Goal: Task Accomplishment & Management: Use online tool/utility

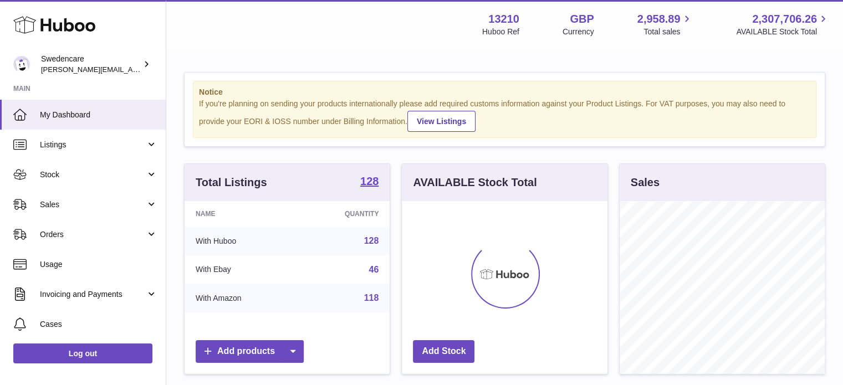
scroll to position [173, 206]
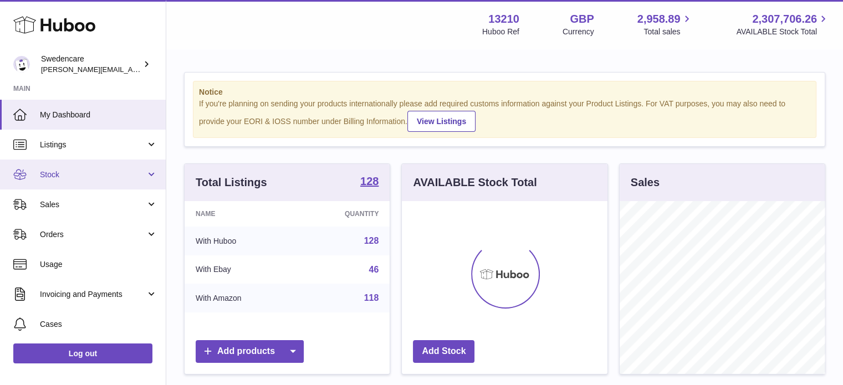
click at [87, 180] on link "Stock" at bounding box center [83, 175] width 166 height 30
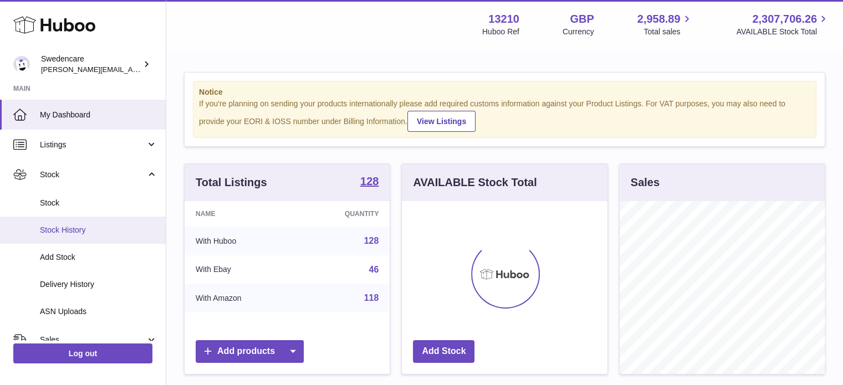
click at [78, 238] on link "Stock History" at bounding box center [83, 230] width 166 height 27
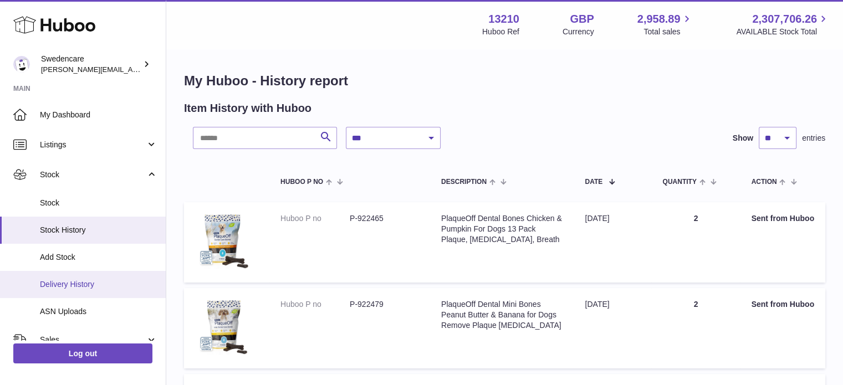
click at [85, 282] on span "Delivery History" at bounding box center [99, 284] width 118 height 11
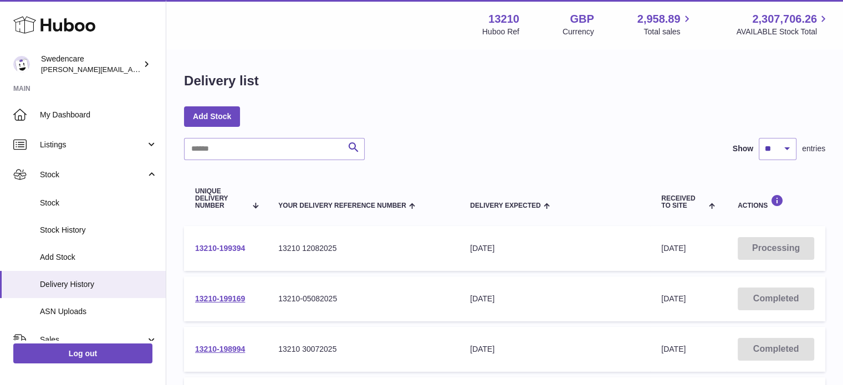
click at [231, 247] on link "13210-199394" at bounding box center [220, 248] width 50 height 9
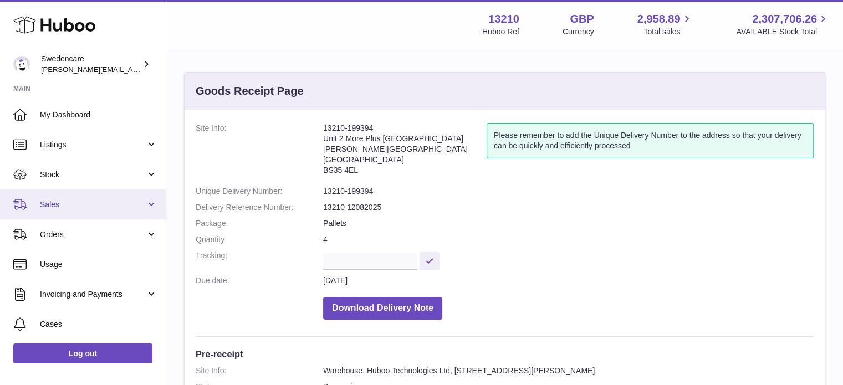
click at [69, 212] on link "Sales" at bounding box center [83, 205] width 166 height 30
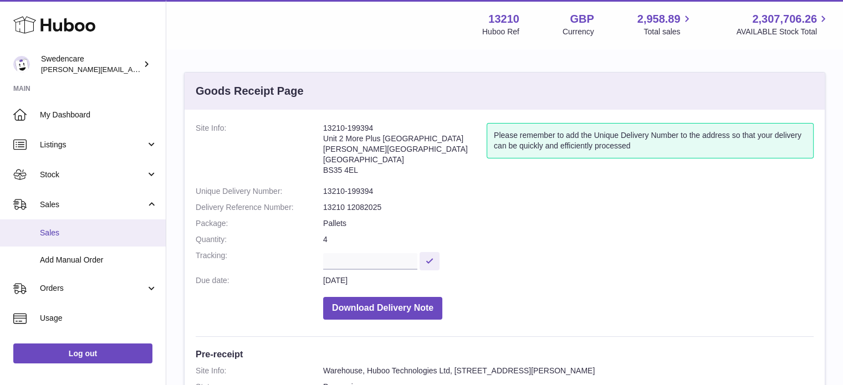
click at [78, 238] on link "Sales" at bounding box center [83, 233] width 166 height 27
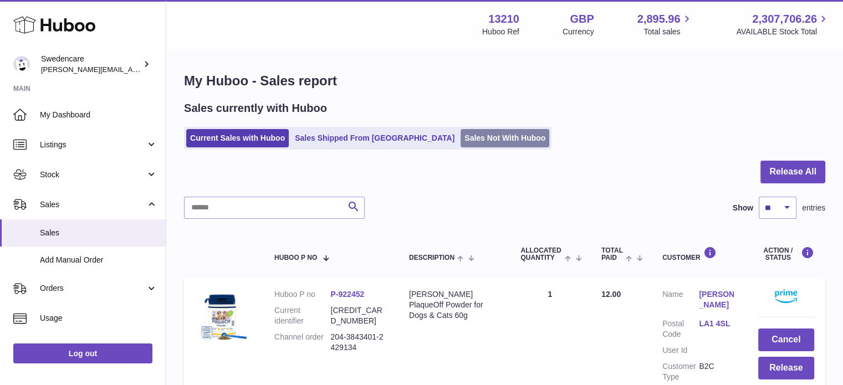
click at [461, 136] on link "Sales Not With Huboo" at bounding box center [505, 138] width 89 height 18
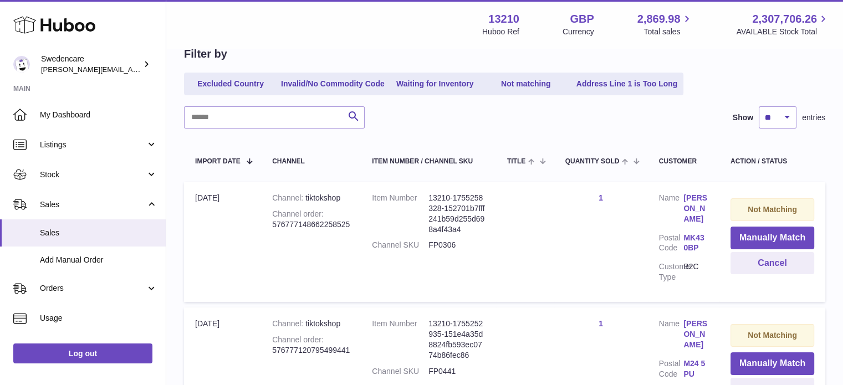
scroll to position [135, 0]
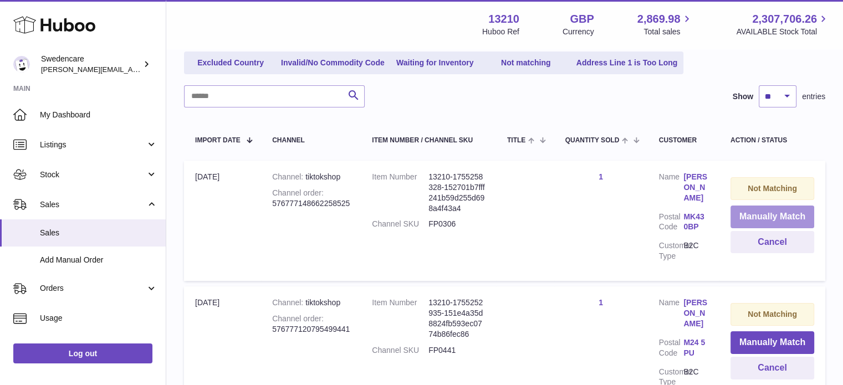
click at [769, 217] on button "Manually Match" at bounding box center [773, 217] width 84 height 23
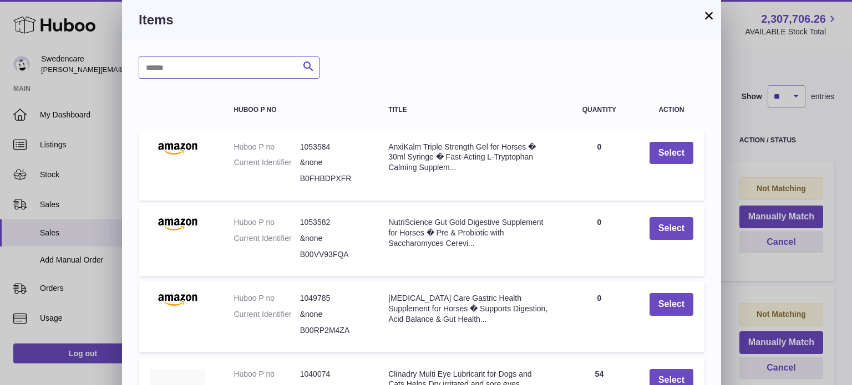
click at [203, 68] on input "text" at bounding box center [229, 68] width 181 height 22
type input "****"
click at [316, 72] on button "Search" at bounding box center [308, 68] width 22 height 22
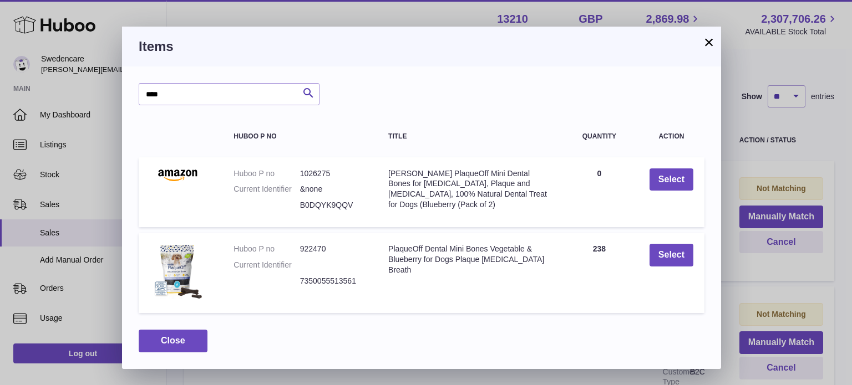
click at [432, 265] on td "Title PlaqueOff Dental Mini Bones Vegetable & Blueberry for Dogs Plaque Tartar …" at bounding box center [468, 273] width 183 height 80
click at [667, 262] on button "Select" at bounding box center [671, 255] width 44 height 23
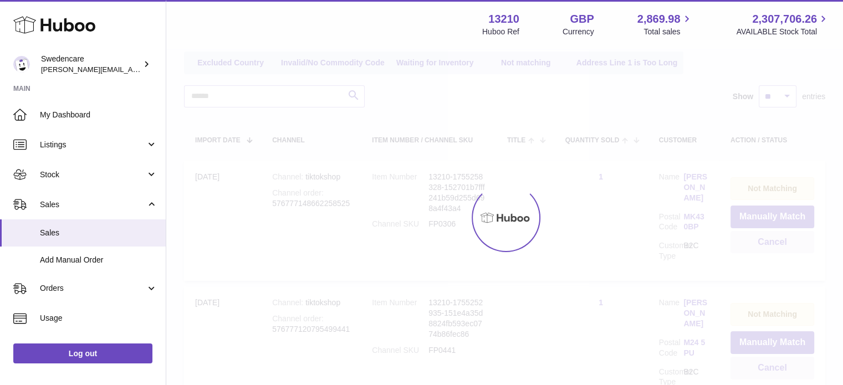
scroll to position [123, 0]
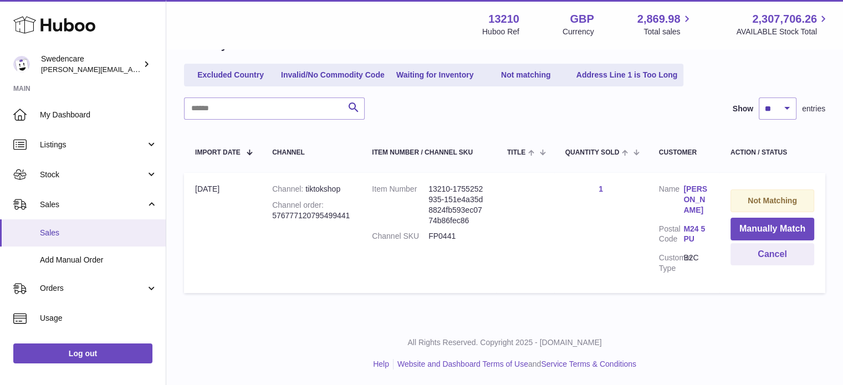
click at [56, 237] on span "Sales" at bounding box center [99, 233] width 118 height 11
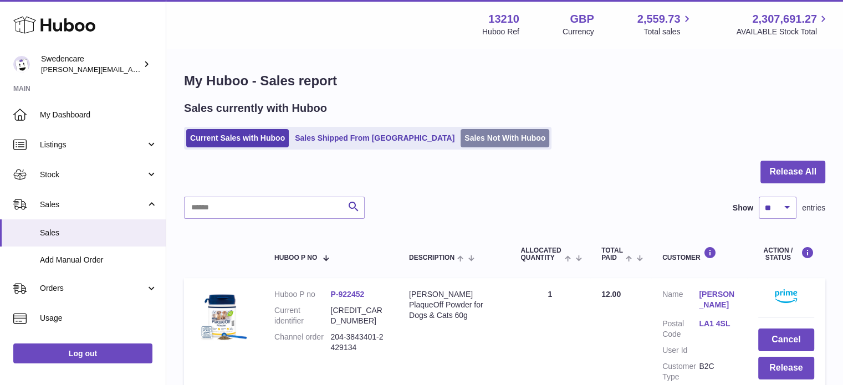
click at [461, 133] on link "Sales Not With Huboo" at bounding box center [505, 138] width 89 height 18
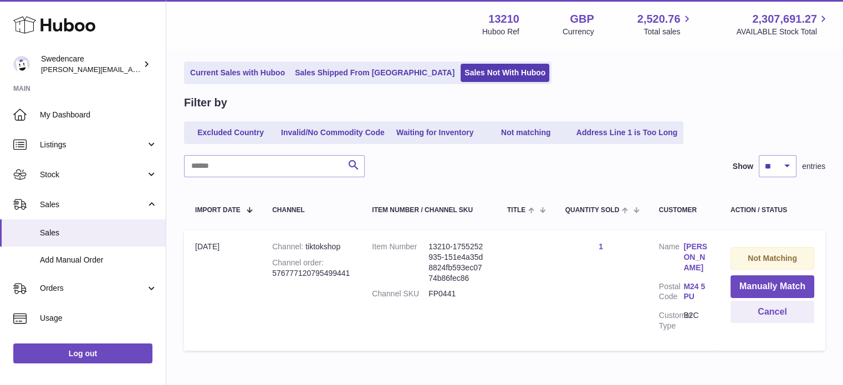
scroll to position [68, 0]
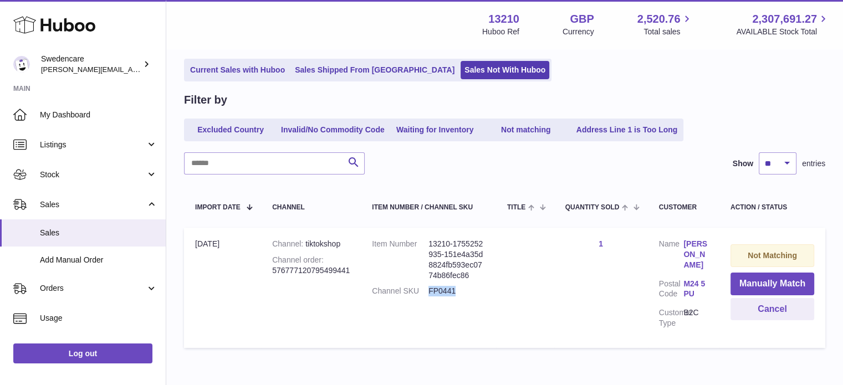
drag, startPoint x: 454, startPoint y: 289, endPoint x: 427, endPoint y: 288, distance: 26.6
click at [427, 288] on dl "Item Number 13210-1755252935-151e4a35d8824fb593ec0774b86fec86 Channel SKU FP0441" at bounding box center [428, 270] width 113 height 63
copy dl "FP0441"
click at [762, 278] on button "Manually Match" at bounding box center [773, 284] width 84 height 23
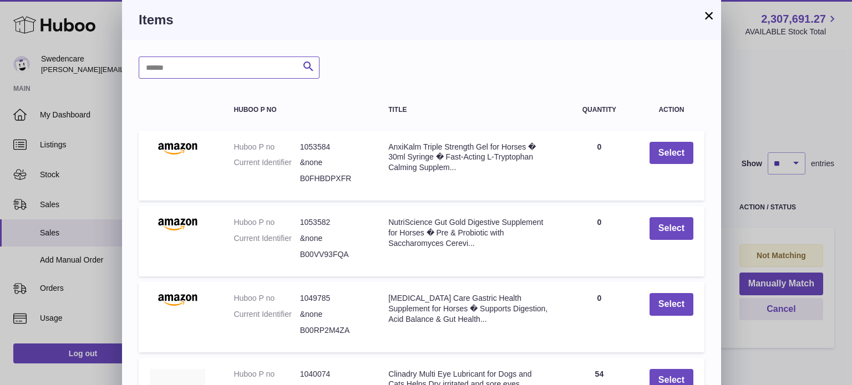
click at [239, 70] on input "text" at bounding box center [229, 68] width 181 height 22
paste input "******"
type input "******"
click at [304, 68] on icon "submit" at bounding box center [308, 67] width 13 height 14
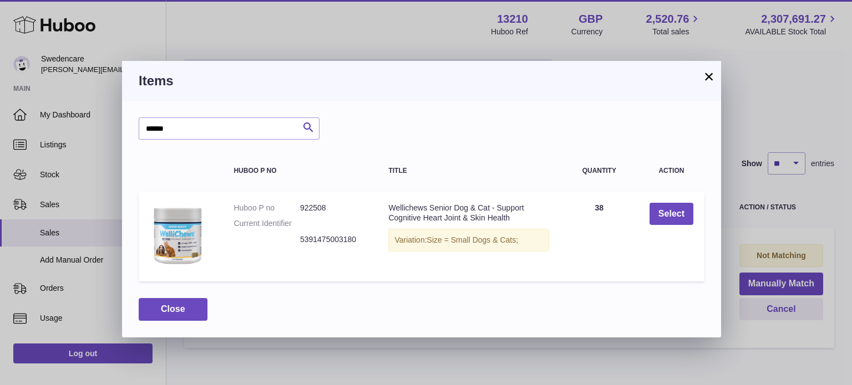
drag, startPoint x: 425, startPoint y: 75, endPoint x: 506, endPoint y: 85, distance: 82.2
click at [506, 85] on h3 "Items" at bounding box center [421, 81] width 565 height 18
click at [676, 216] on button "Select" at bounding box center [671, 214] width 44 height 23
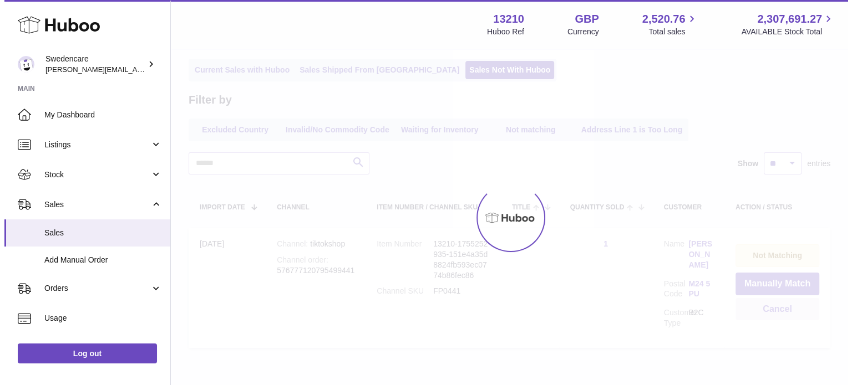
scroll to position [0, 0]
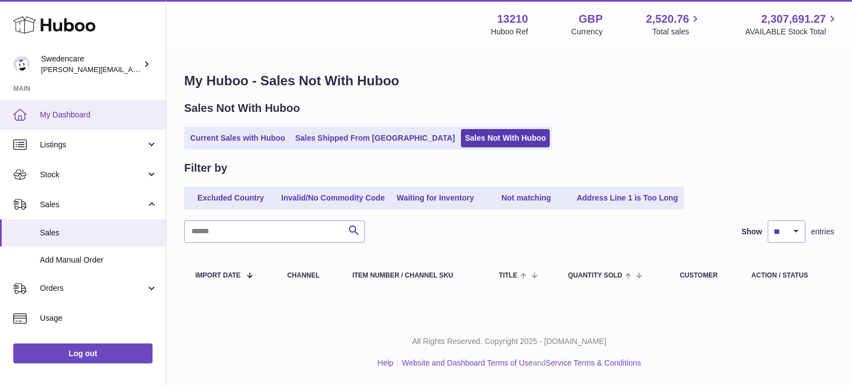
click at [107, 114] on span "My Dashboard" at bounding box center [99, 115] width 118 height 11
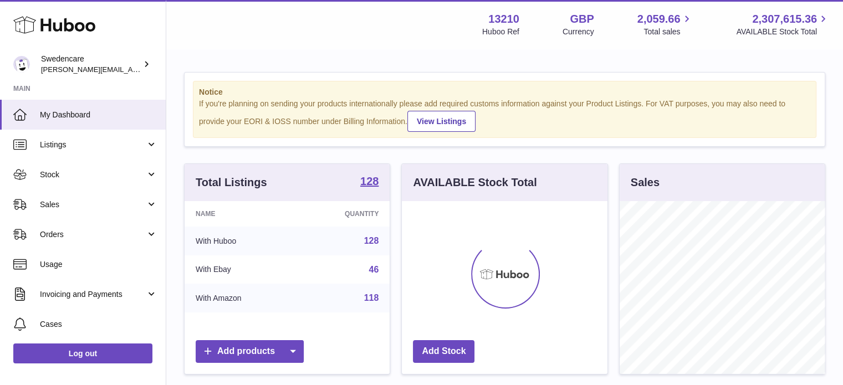
scroll to position [173, 206]
